Goal: Task Accomplishment & Management: Manage account settings

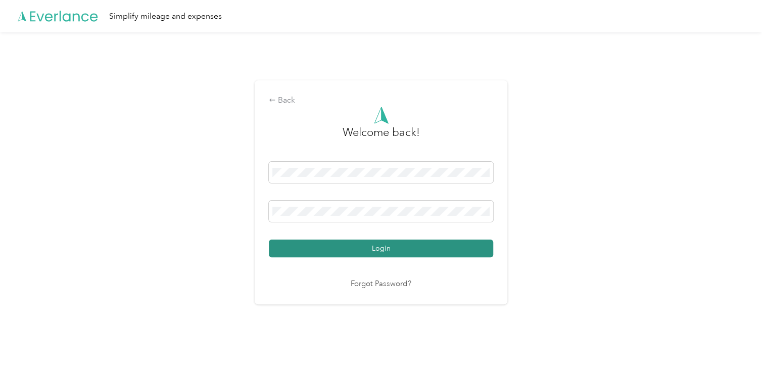
click at [380, 254] on button "Login" at bounding box center [381, 249] width 224 height 18
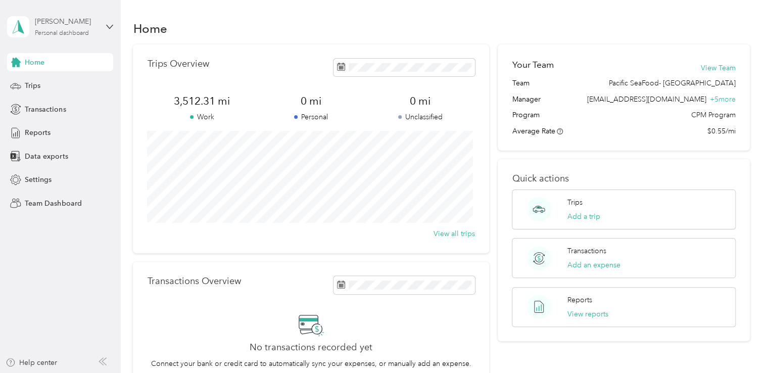
click at [53, 33] on div "Personal dashboard" at bounding box center [62, 33] width 54 height 6
click at [52, 86] on div "Team dashboard" at bounding box center [114, 83] width 199 height 18
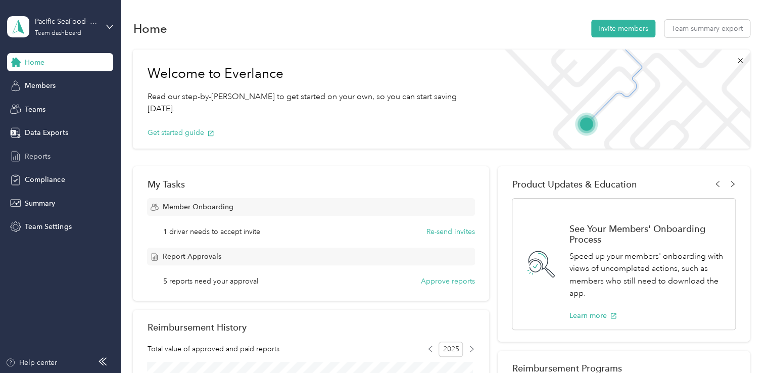
click at [43, 156] on span "Reports" at bounding box center [38, 156] width 26 height 11
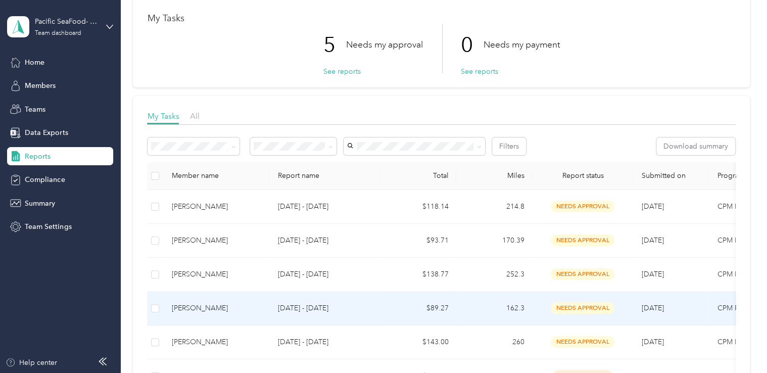
scroll to position [101, 0]
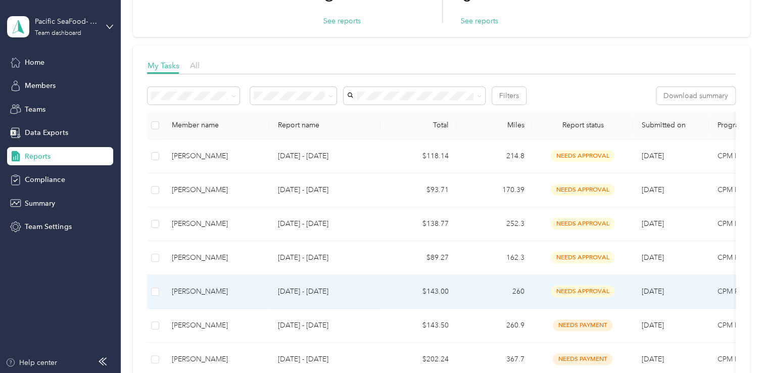
click at [207, 291] on div "[PERSON_NAME]" at bounding box center [216, 291] width 90 height 11
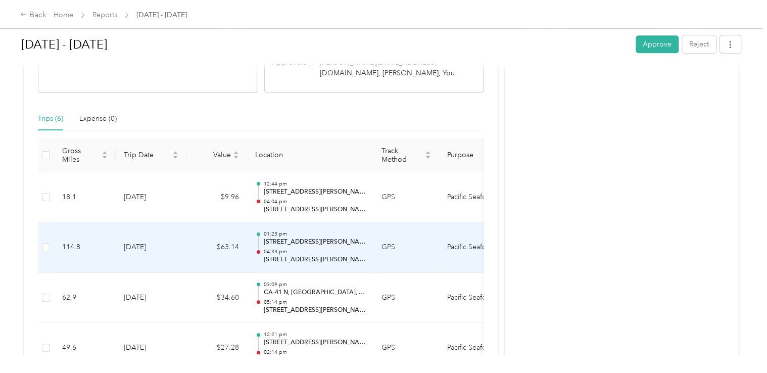
scroll to position [253, 0]
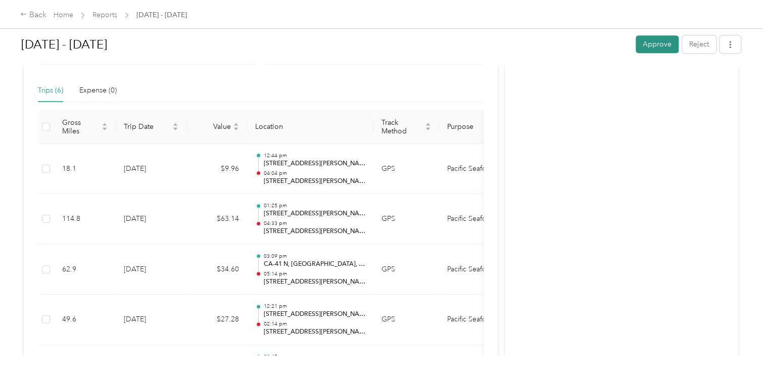
click at [656, 43] on button "Approve" at bounding box center [657, 44] width 43 height 18
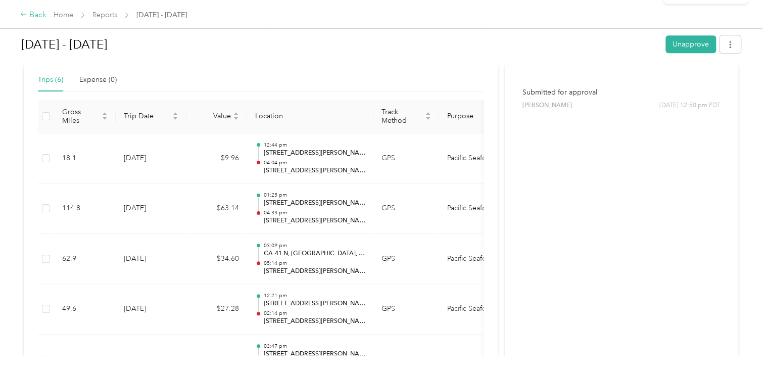
click at [30, 14] on div "Back" at bounding box center [33, 15] width 26 height 12
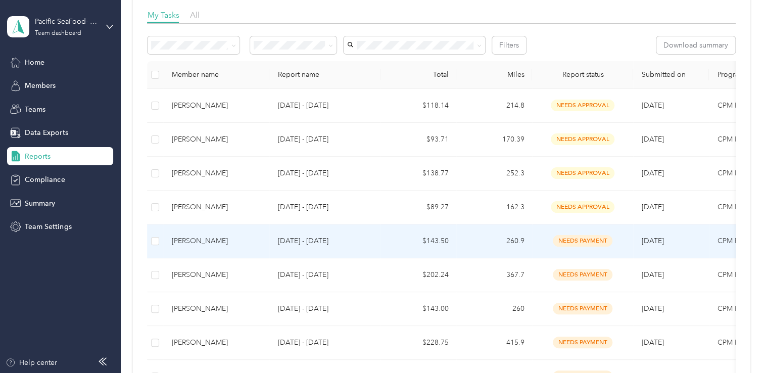
scroll to position [101, 0]
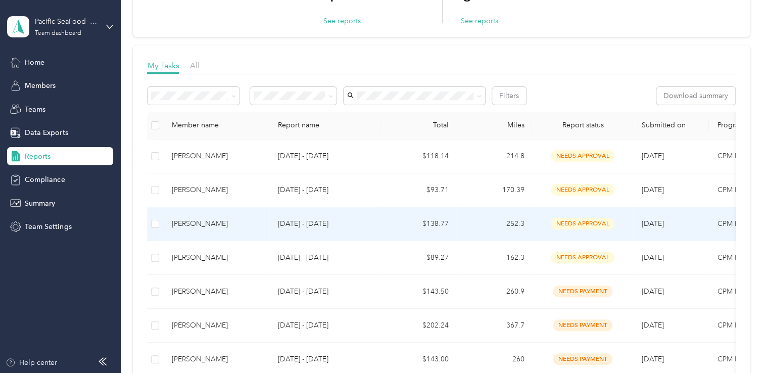
click at [197, 222] on div "[PERSON_NAME]" at bounding box center [216, 223] width 90 height 11
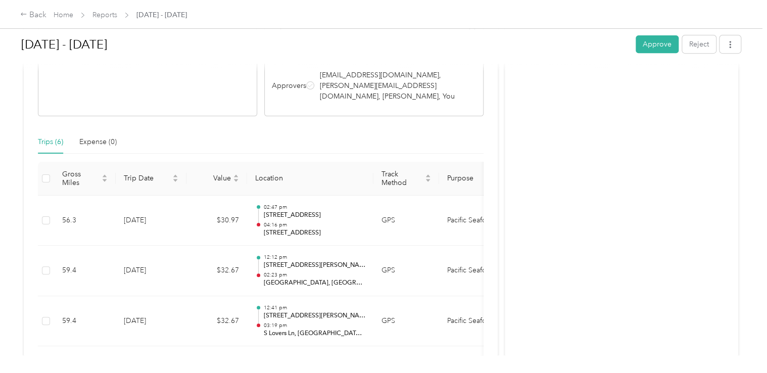
scroll to position [202, 0]
click at [653, 45] on button "Approve" at bounding box center [657, 44] width 43 height 18
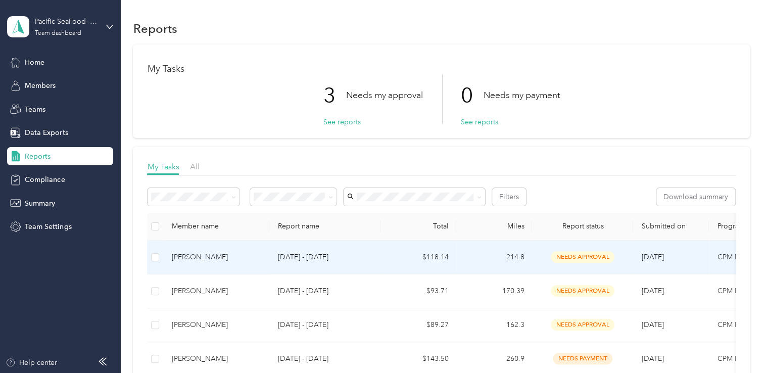
click at [202, 261] on div "[PERSON_NAME]" at bounding box center [216, 257] width 90 height 11
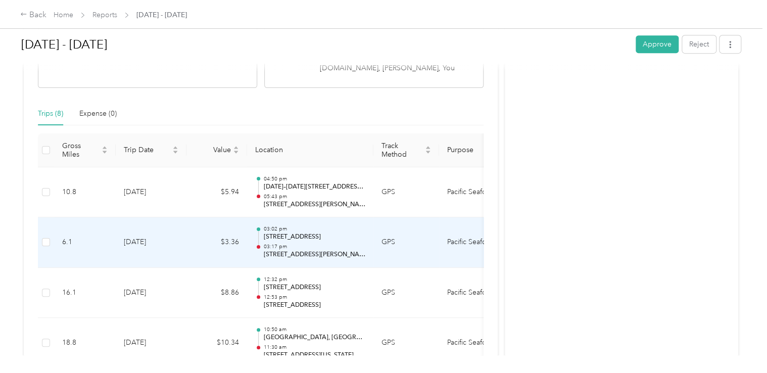
scroll to position [253, 0]
